Goal: Communication & Community: Answer question/provide support

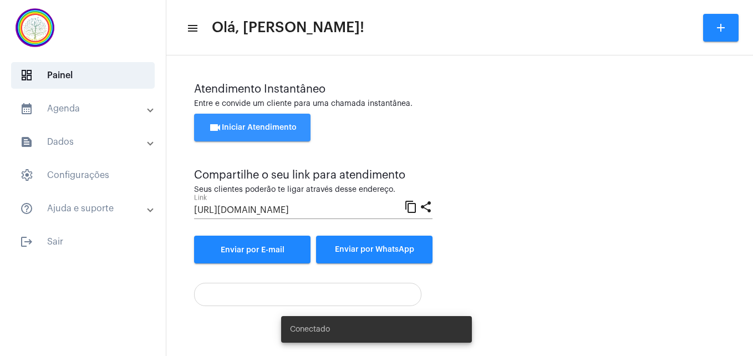
click at [265, 128] on span "videocam Iniciar Atendimento" at bounding box center [252, 128] width 88 height 8
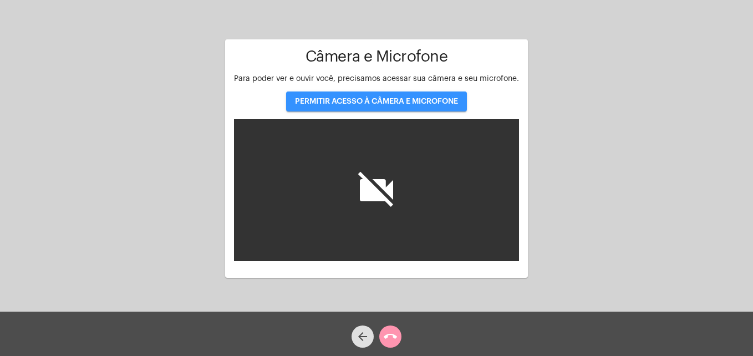
click at [351, 101] on span "PERMITIR ACESSO À CÂMERA E MICROFONE" at bounding box center [376, 102] width 163 height 8
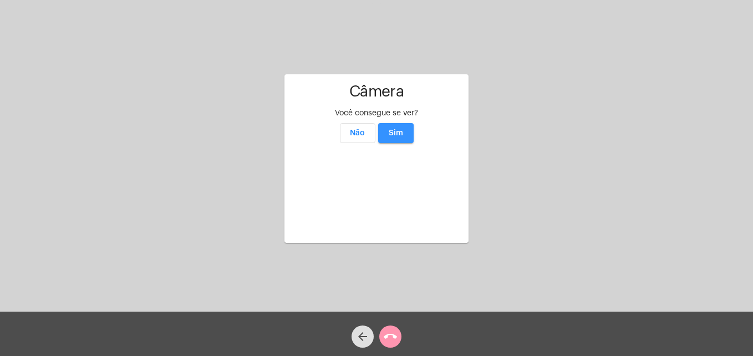
click at [402, 129] on span "Sim" at bounding box center [396, 133] width 14 height 8
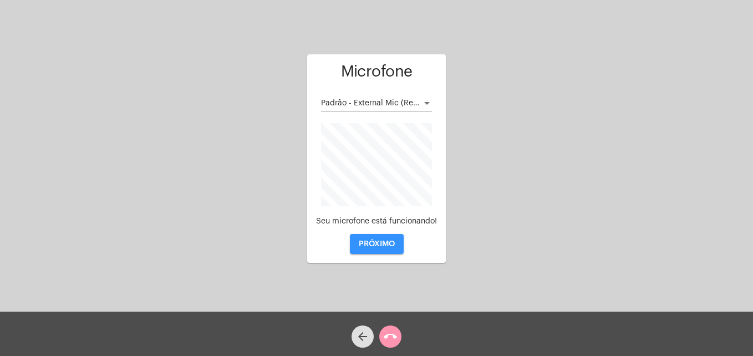
click at [379, 241] on span "PRÓXIMO" at bounding box center [377, 244] width 36 height 8
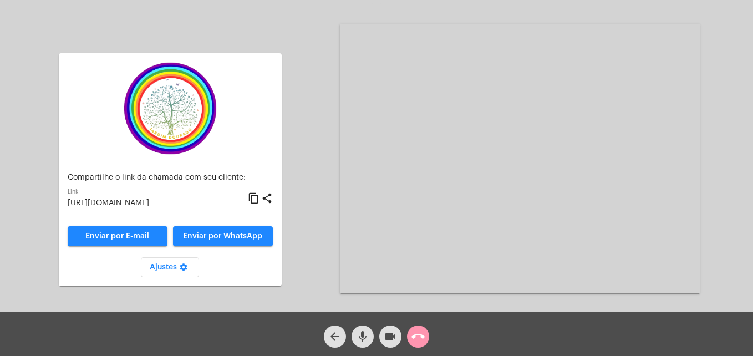
click at [255, 198] on mat-icon "content_copy" at bounding box center [254, 198] width 12 height 13
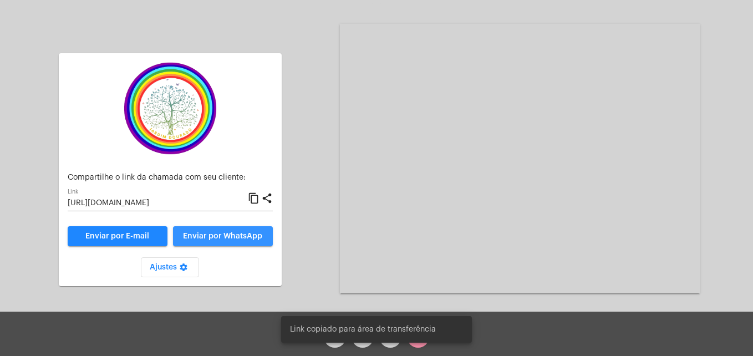
click at [237, 238] on span "Enviar por WhatsApp" at bounding box center [222, 236] width 79 height 8
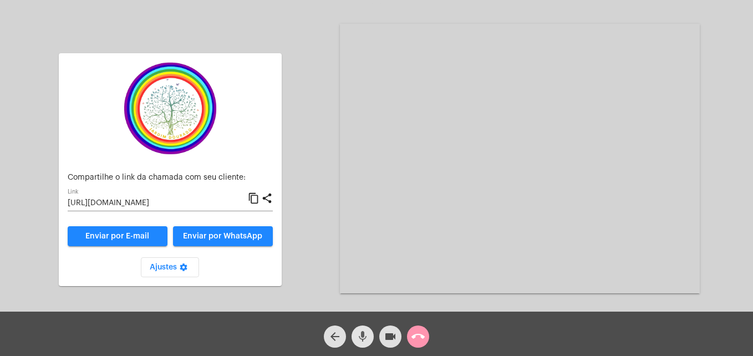
click at [363, 334] on mat-icon "mic" at bounding box center [362, 336] width 13 height 13
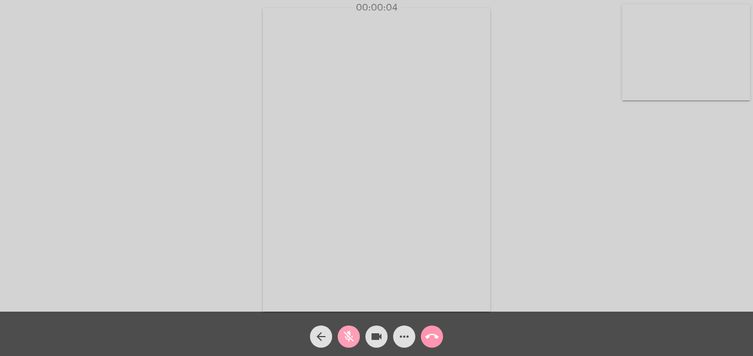
click at [353, 337] on mat-icon "mic_off" at bounding box center [348, 336] width 13 height 13
click at [659, 76] on video at bounding box center [686, 52] width 128 height 96
click at [405, 335] on mat-icon "more_horiz" at bounding box center [404, 336] width 13 height 13
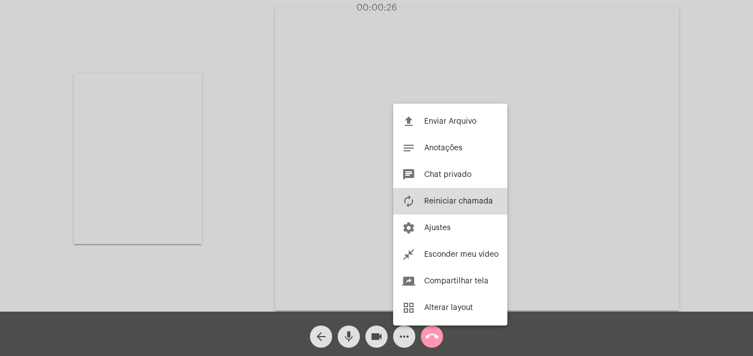
click at [434, 200] on span "Reiniciar chamada" at bounding box center [458, 201] width 69 height 8
